Goal: Transaction & Acquisition: Purchase product/service

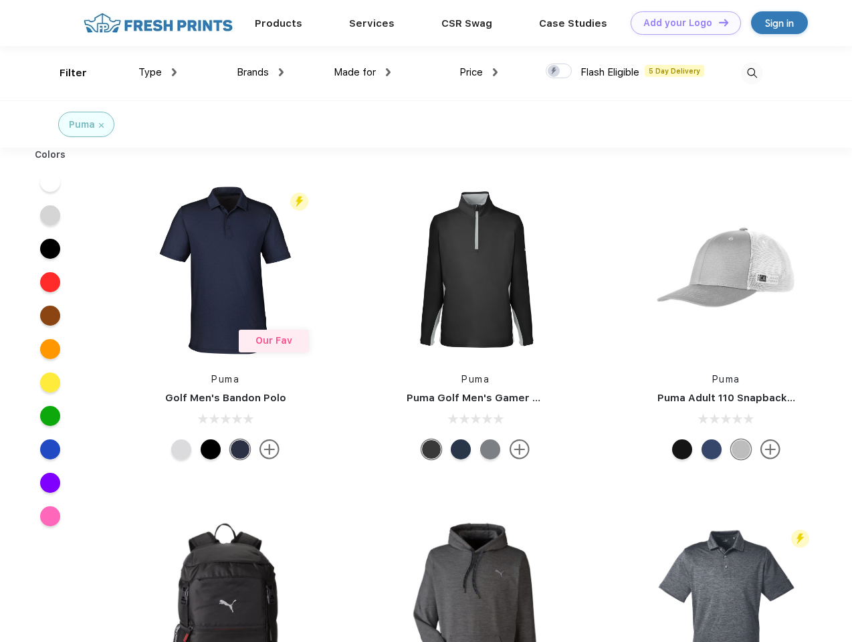
click at [680, 23] on link "Add your Logo Design Tool" at bounding box center [685, 22] width 110 height 23
click at [0, 0] on div "Design Tool" at bounding box center [0, 0] width 0 height 0
click at [717, 22] on link "Add your Logo Design Tool" at bounding box center [685, 22] width 110 height 23
click at [64, 73] on div "Filter" at bounding box center [72, 73] width 27 height 15
click at [158, 72] on span "Type" at bounding box center [149, 72] width 23 height 12
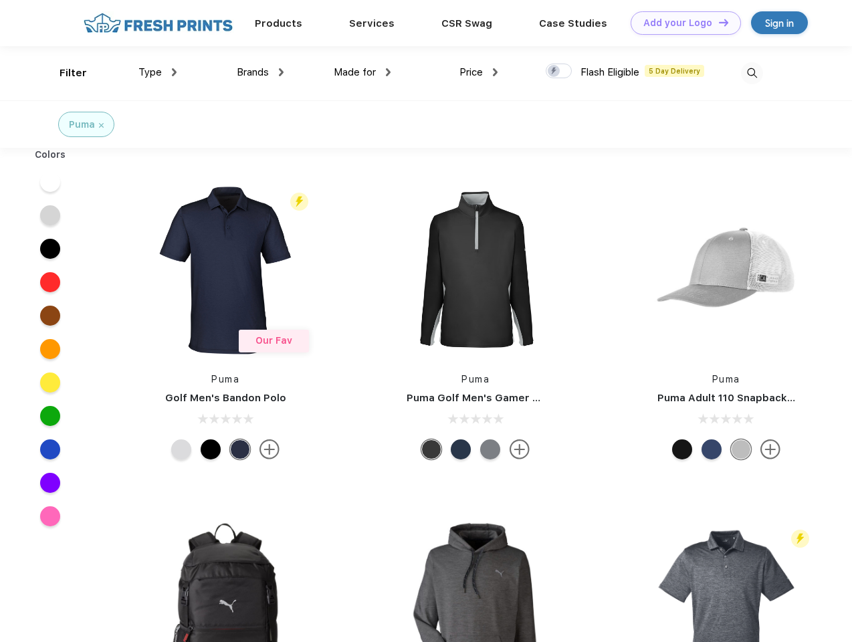
click at [260, 72] on span "Brands" at bounding box center [253, 72] width 32 height 12
click at [362, 72] on span "Made for" at bounding box center [355, 72] width 42 height 12
click at [479, 72] on span "Price" at bounding box center [470, 72] width 23 height 12
click at [559, 72] on div at bounding box center [558, 70] width 26 height 15
click at [554, 72] on input "checkbox" at bounding box center [549, 67] width 9 height 9
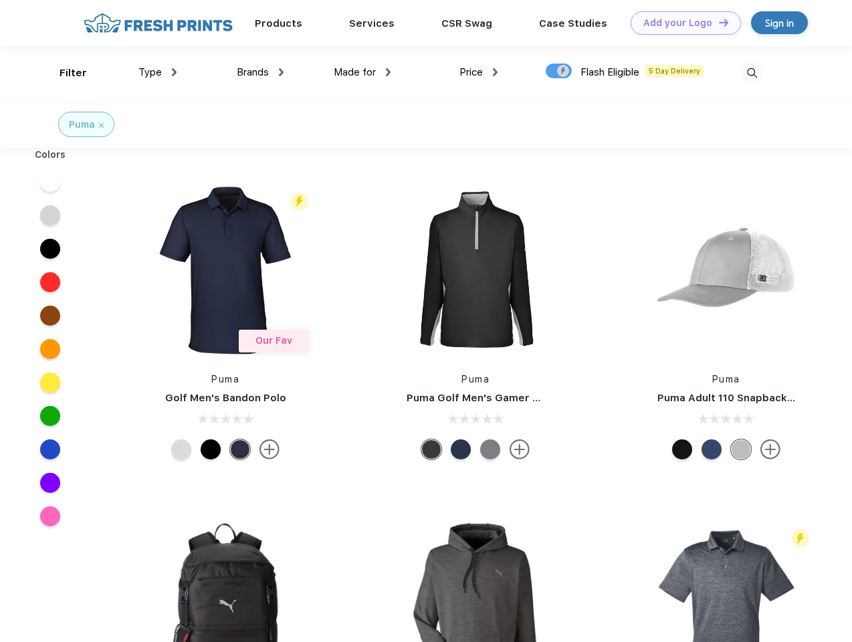
click at [751, 73] on img at bounding box center [752, 73] width 22 height 22
